Goal: Transaction & Acquisition: Purchase product/service

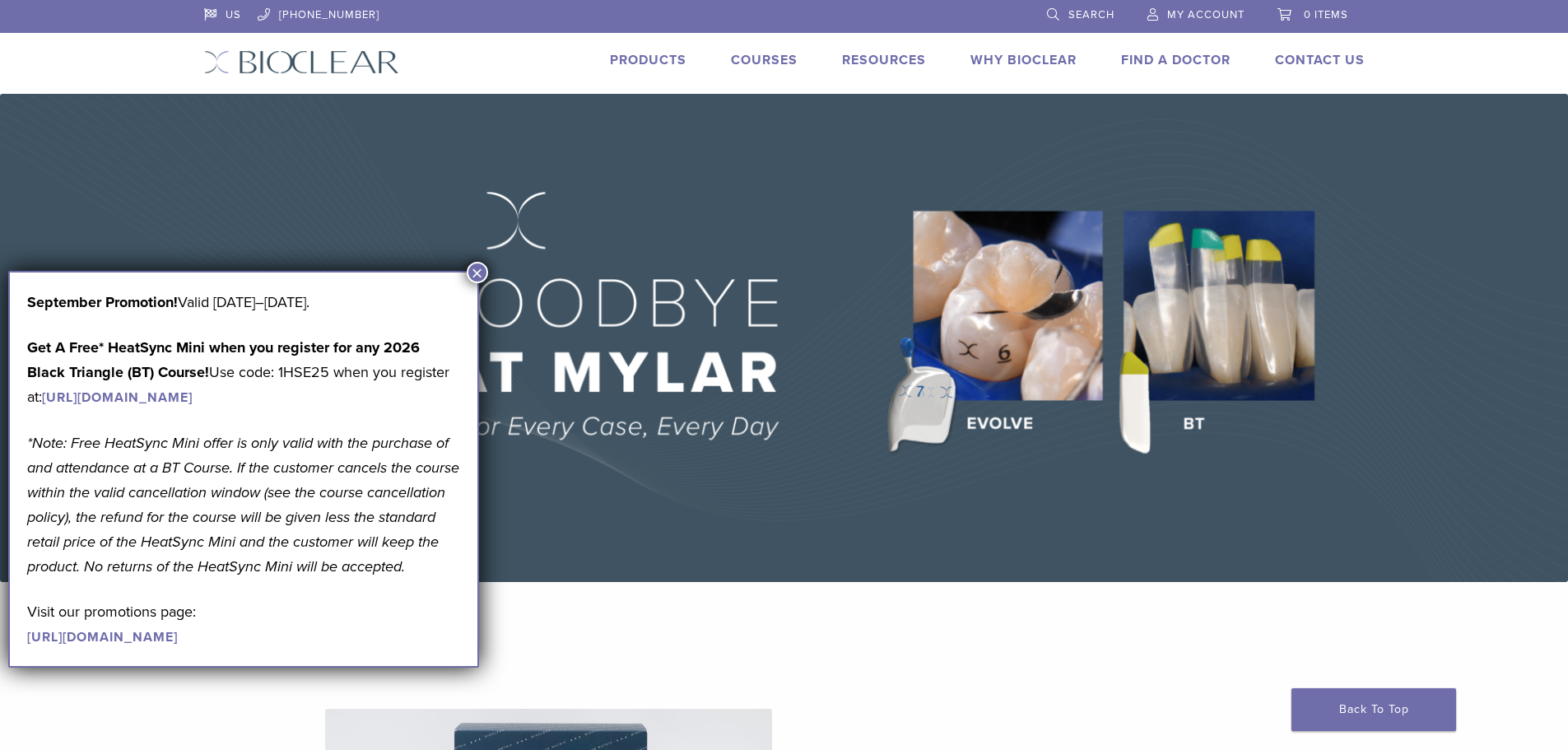
click at [477, 269] on button "×" at bounding box center [477, 272] width 21 height 21
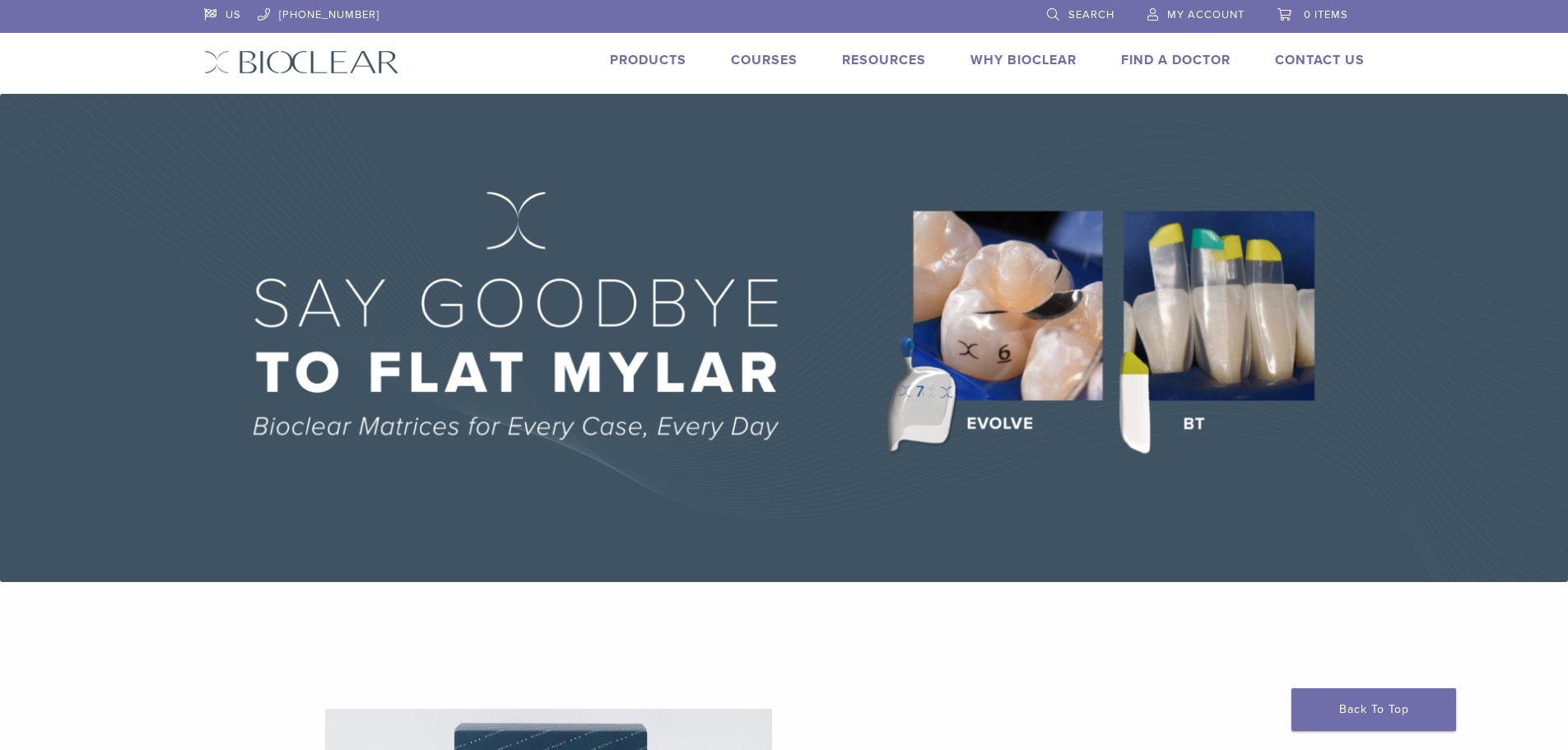
click at [652, 58] on link "Products" at bounding box center [647, 60] width 76 height 16
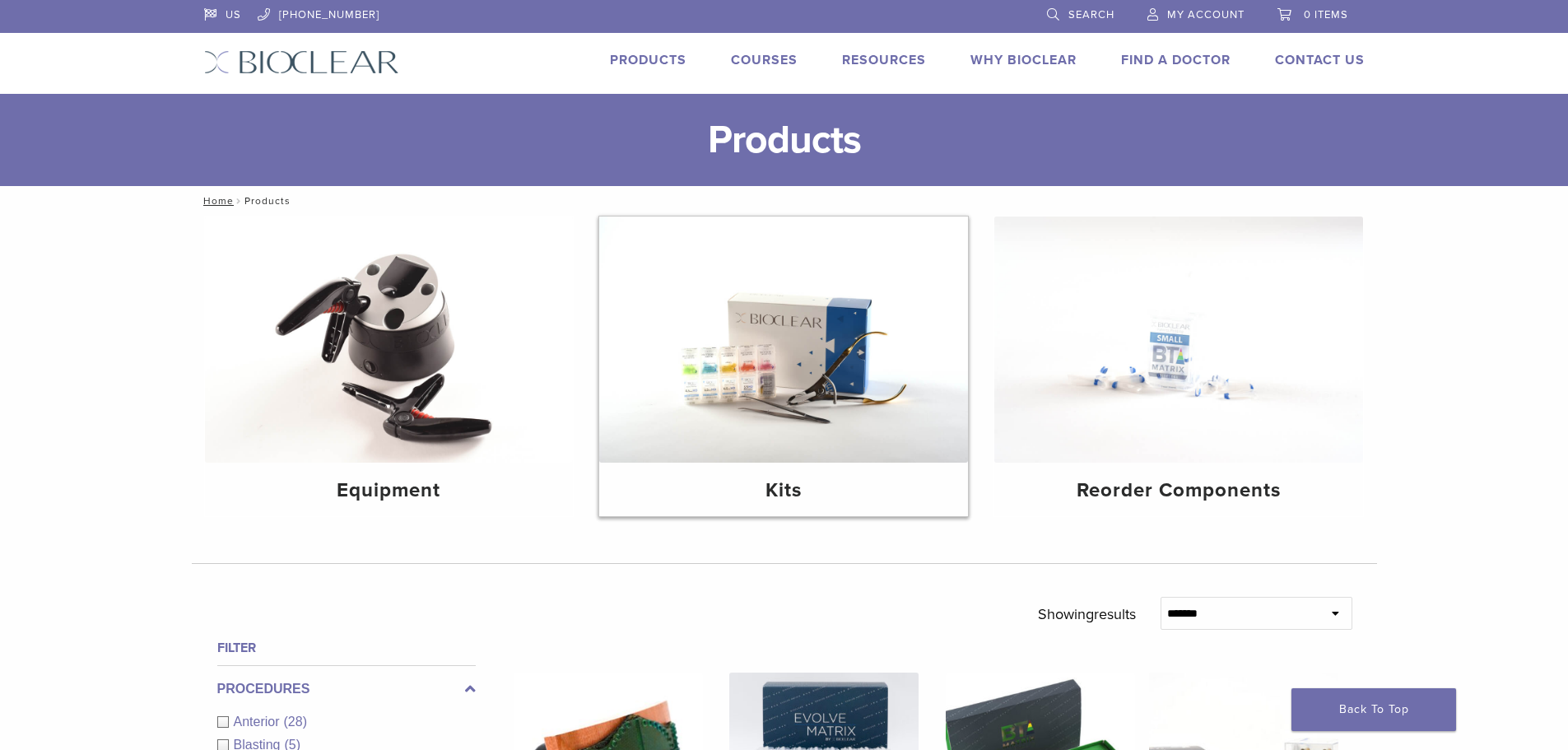
click at [719, 374] on img at bounding box center [784, 339] width 369 height 246
